Goal: Find specific page/section

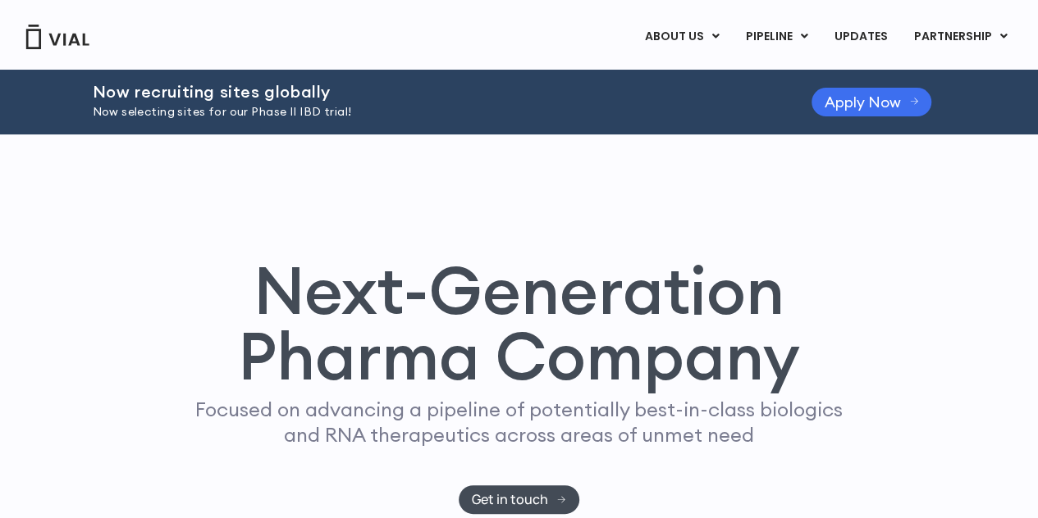
click at [871, 105] on span "Apply Now" at bounding box center [862, 102] width 76 height 12
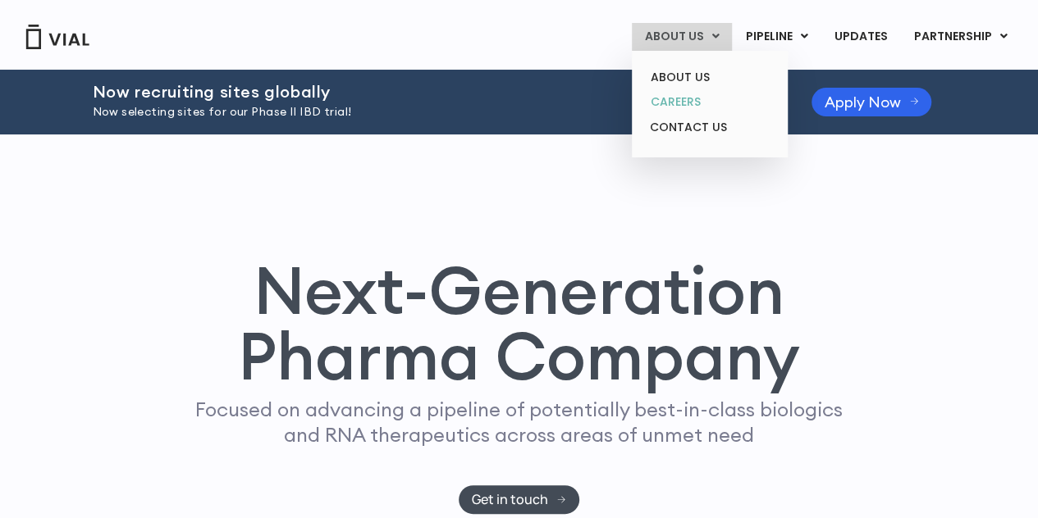
click at [690, 98] on link "CAREERS" at bounding box center [709, 101] width 144 height 25
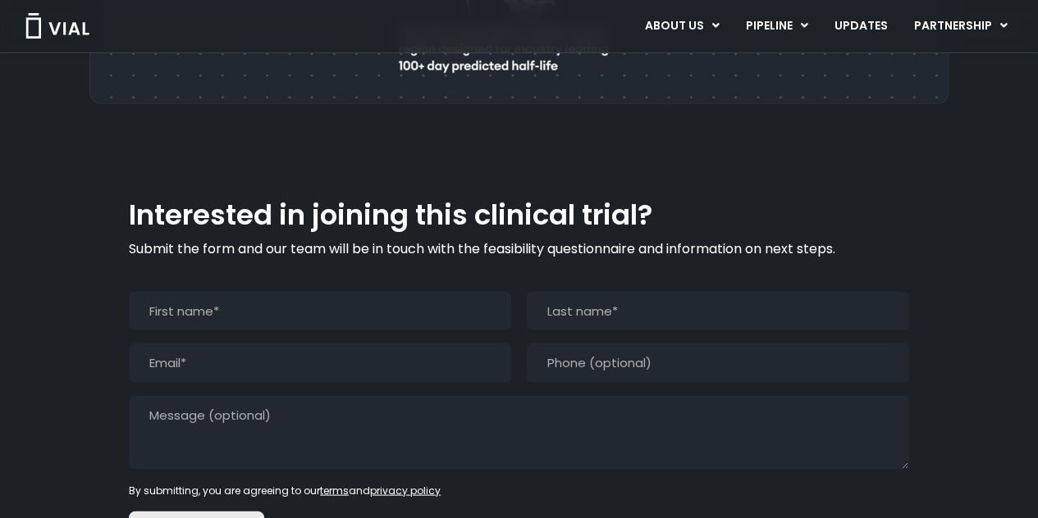
scroll to position [1366, 0]
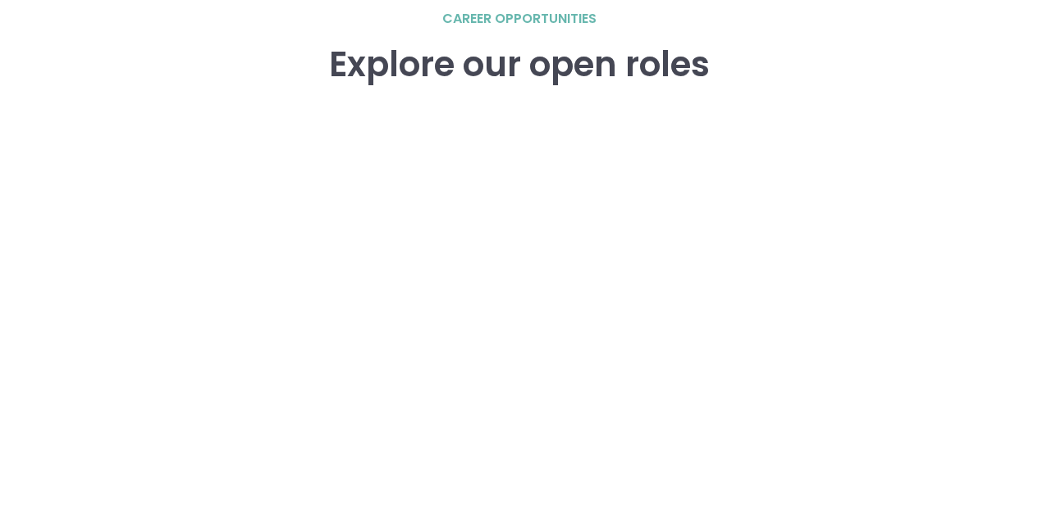
scroll to position [2360, 0]
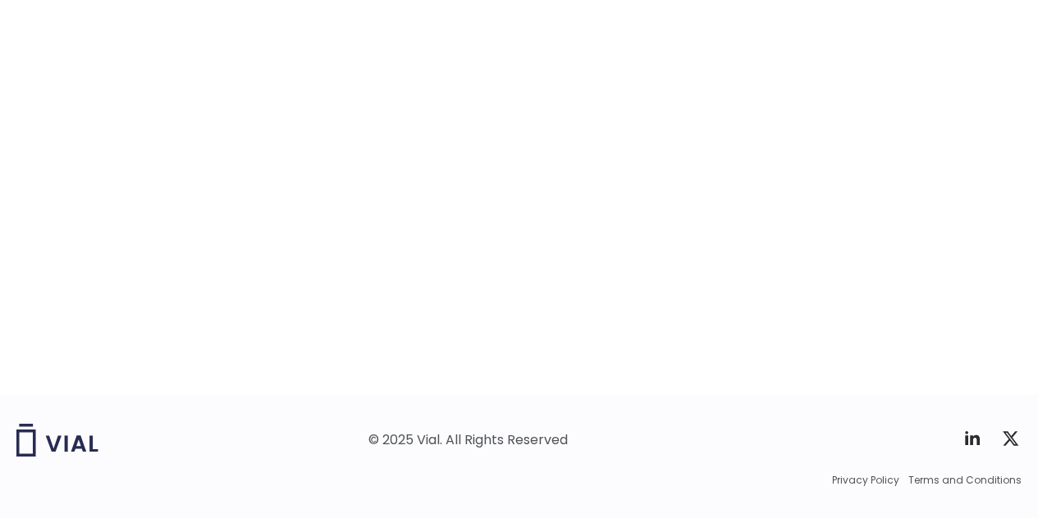
scroll to position [2698, 0]
